Goal: Task Accomplishment & Management: Complete application form

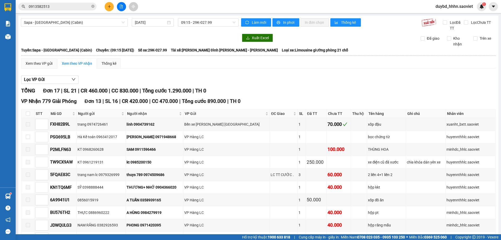
click at [45, 10] on span "0913582513" at bounding box center [57, 7] width 78 height 8
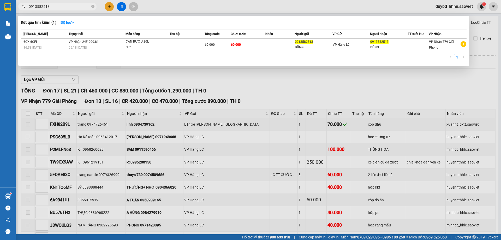
click at [45, 10] on span "0913582513" at bounding box center [57, 7] width 78 height 8
click at [51, 6] on input "0913582513" at bounding box center [60, 7] width 62 height 6
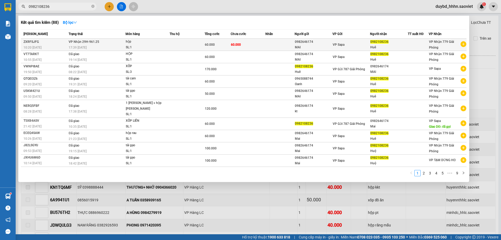
type input "0982108236"
click at [210, 46] on span "60.000" at bounding box center [210, 45] width 10 height 4
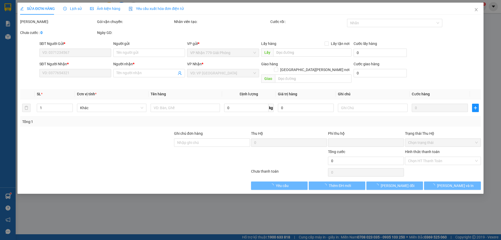
type input "0982646174"
type input "MAI"
type input "0982108236"
type input "Huê"
type input "0"
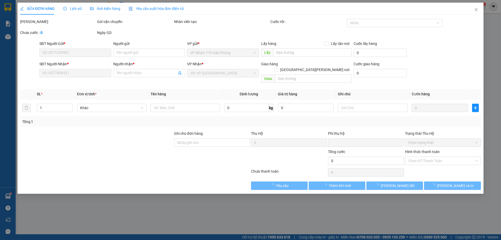
type input "60.000"
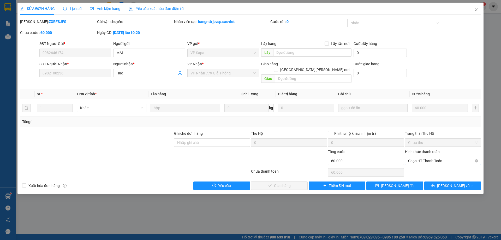
click at [421, 157] on span "Chọn HT Thanh Toán" at bounding box center [443, 161] width 70 height 8
click at [416, 162] on div "Tại văn phòng" at bounding box center [443, 165] width 76 height 8
type input "0"
click at [299, 181] on button "[PERSON_NAME] và [PERSON_NAME] hàng" at bounding box center [279, 185] width 57 height 8
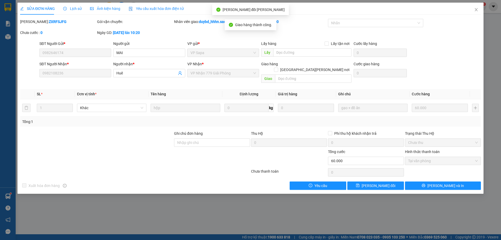
click at [277, 160] on div at bounding box center [289, 158] width 77 height 18
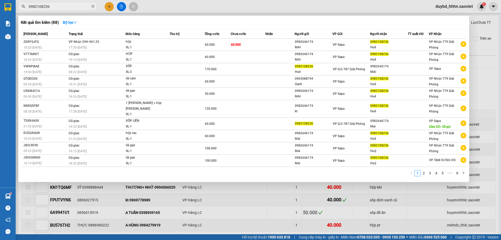
click at [38, 3] on span "0982108236" at bounding box center [57, 7] width 78 height 8
click at [40, 6] on input "0982108236" at bounding box center [60, 7] width 62 height 6
click at [40, 7] on input "0982108236" at bounding box center [60, 7] width 62 height 6
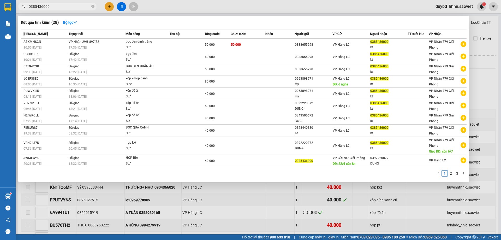
type input "0385436000"
click at [143, 26] on div "Kết quả [PERSON_NAME] ( 28 ) Bộ lọc" at bounding box center [244, 22] width 446 height 8
click at [375, 31] on th "Người nhận" at bounding box center [389, 33] width 38 height 9
click at [61, 7] on input "0385436000" at bounding box center [60, 7] width 62 height 6
click at [120, 23] on div "Kết quả [PERSON_NAME] ( 28 ) Bộ lọc" at bounding box center [244, 22] width 446 height 8
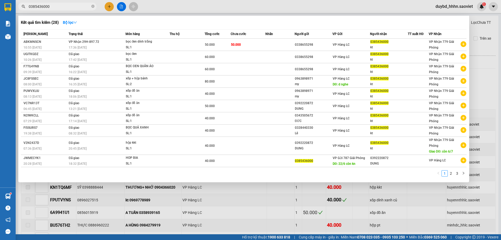
click at [209, 171] on div "1 2 3" at bounding box center [244, 174] width 446 height 9
click at [317, 21] on div "Kết quả [PERSON_NAME] ( 28 ) Bộ lọc" at bounding box center [244, 22] width 446 height 8
click at [92, 4] on span at bounding box center [92, 6] width 3 height 5
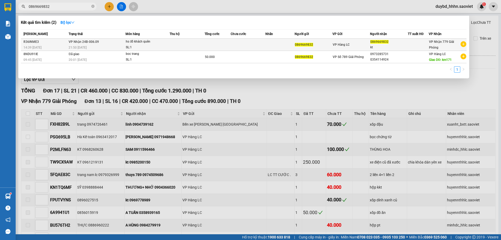
type input "0869669832"
click at [218, 48] on td at bounding box center [218, 45] width 26 height 12
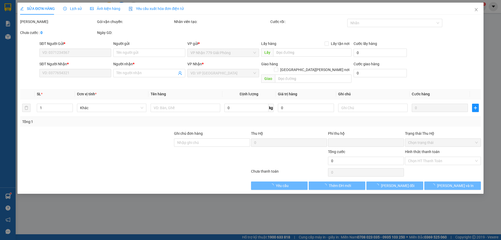
type input "0869669832"
type input "kt"
type input "0"
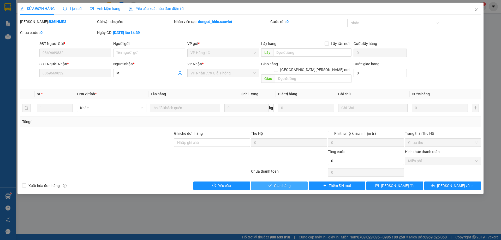
click at [285, 183] on span "Giao hàng" at bounding box center [282, 186] width 17 height 6
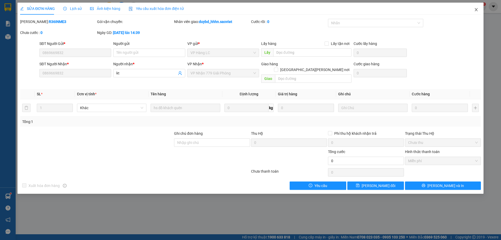
click at [475, 11] on icon "close" at bounding box center [476, 10] width 4 height 4
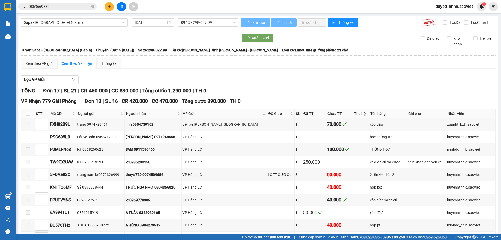
click at [63, 9] on input "0869669832" at bounding box center [60, 7] width 62 height 6
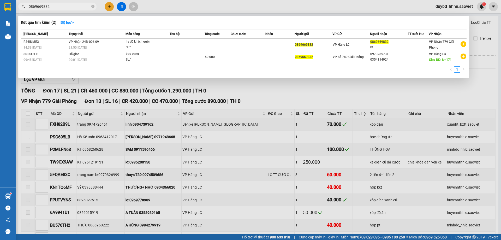
click at [64, 8] on input "0869669832" at bounding box center [60, 7] width 62 height 6
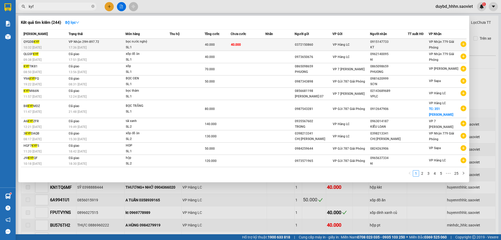
type input "kyf"
click at [168, 48] on span "bọc nước [PERSON_NAME]: 1" at bounding box center [148, 44] width 44 height 11
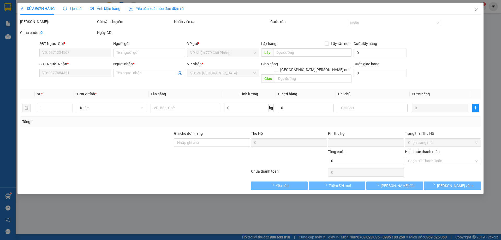
type input "0372150860"
type input "0915147733"
type input "KT"
type input "0"
type input "40.000"
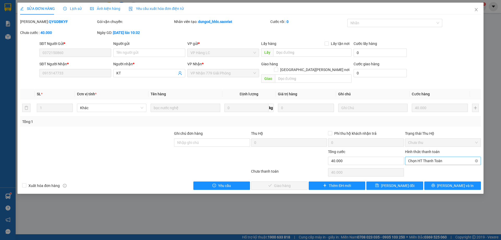
click at [425, 157] on span "Chọn HT Thanh Toán" at bounding box center [443, 161] width 70 height 8
click at [421, 167] on div "Tại văn phòng" at bounding box center [443, 166] width 70 height 6
type input "0"
click at [294, 183] on span "[PERSON_NAME] và [PERSON_NAME] hàng" at bounding box center [296, 186] width 70 height 6
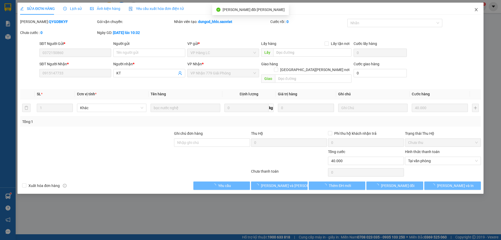
click at [471, 9] on span "Close" at bounding box center [476, 10] width 15 height 15
